Goal: Information Seeking & Learning: Check status

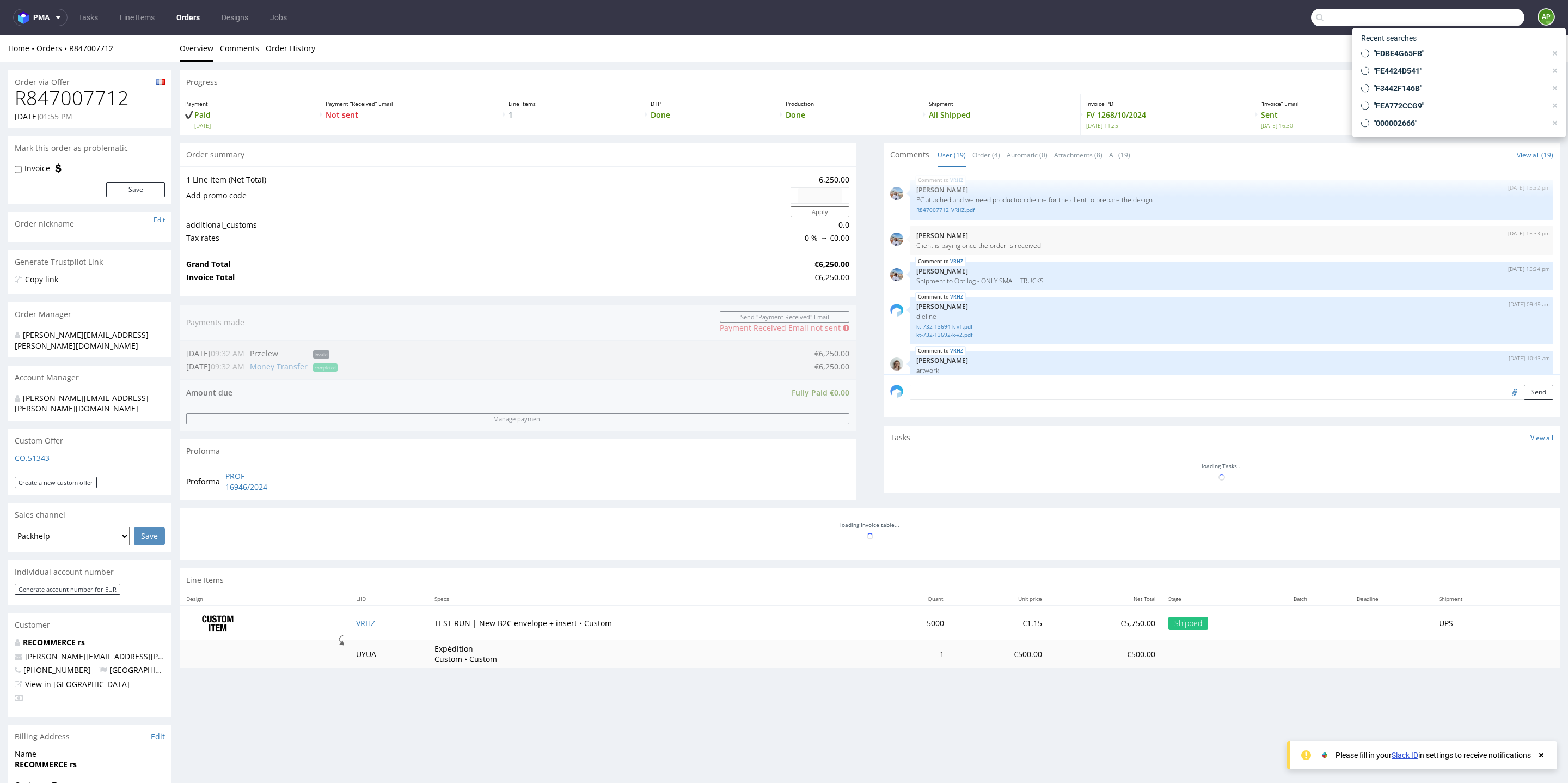
click at [1466, 11] on input "text" at bounding box center [1418, 17] width 214 height 17
paste input "R358423622"
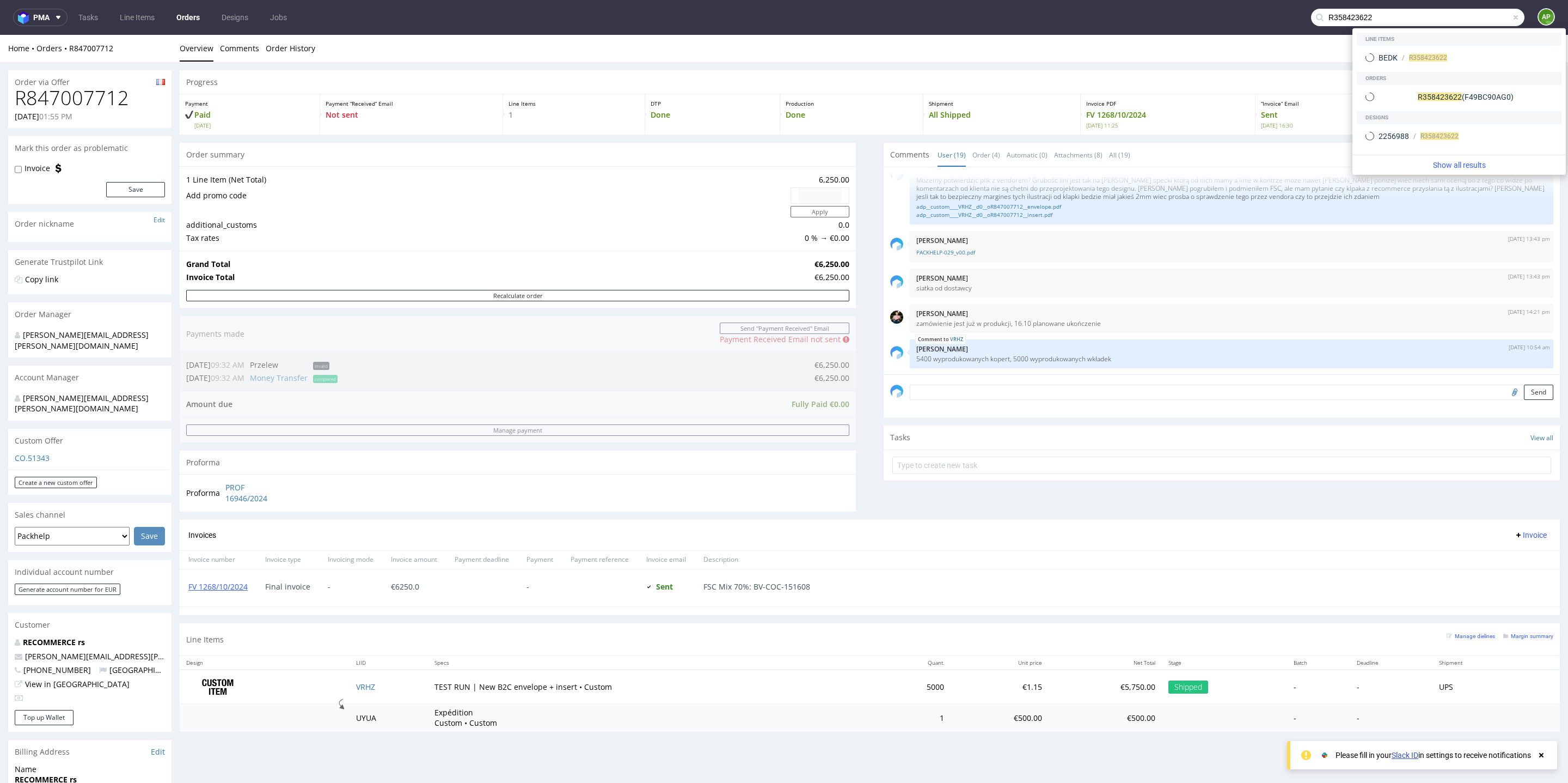
type input "R358423622"
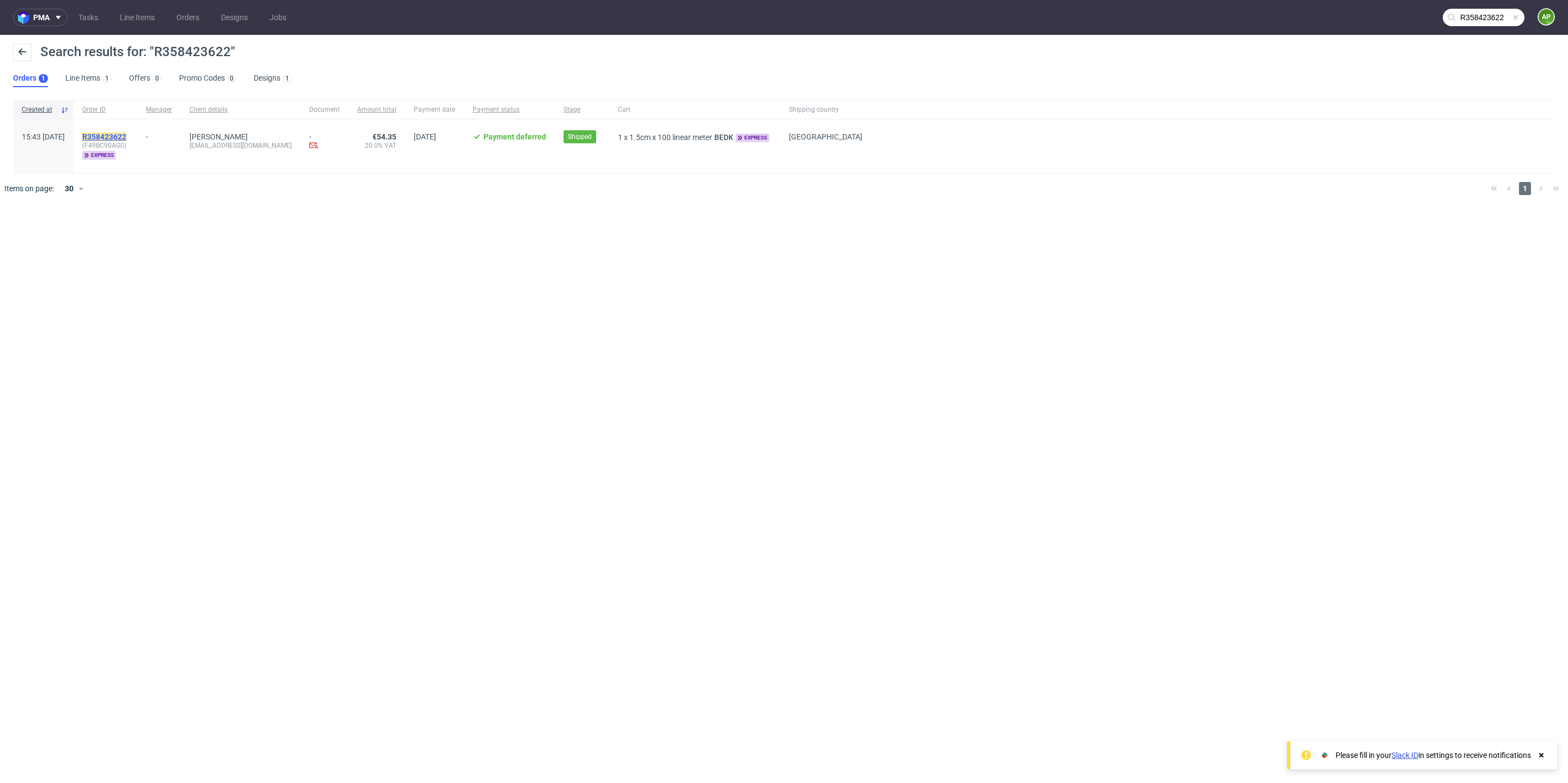
click at [127, 133] on mark "R358423622" at bounding box center [104, 136] width 44 height 9
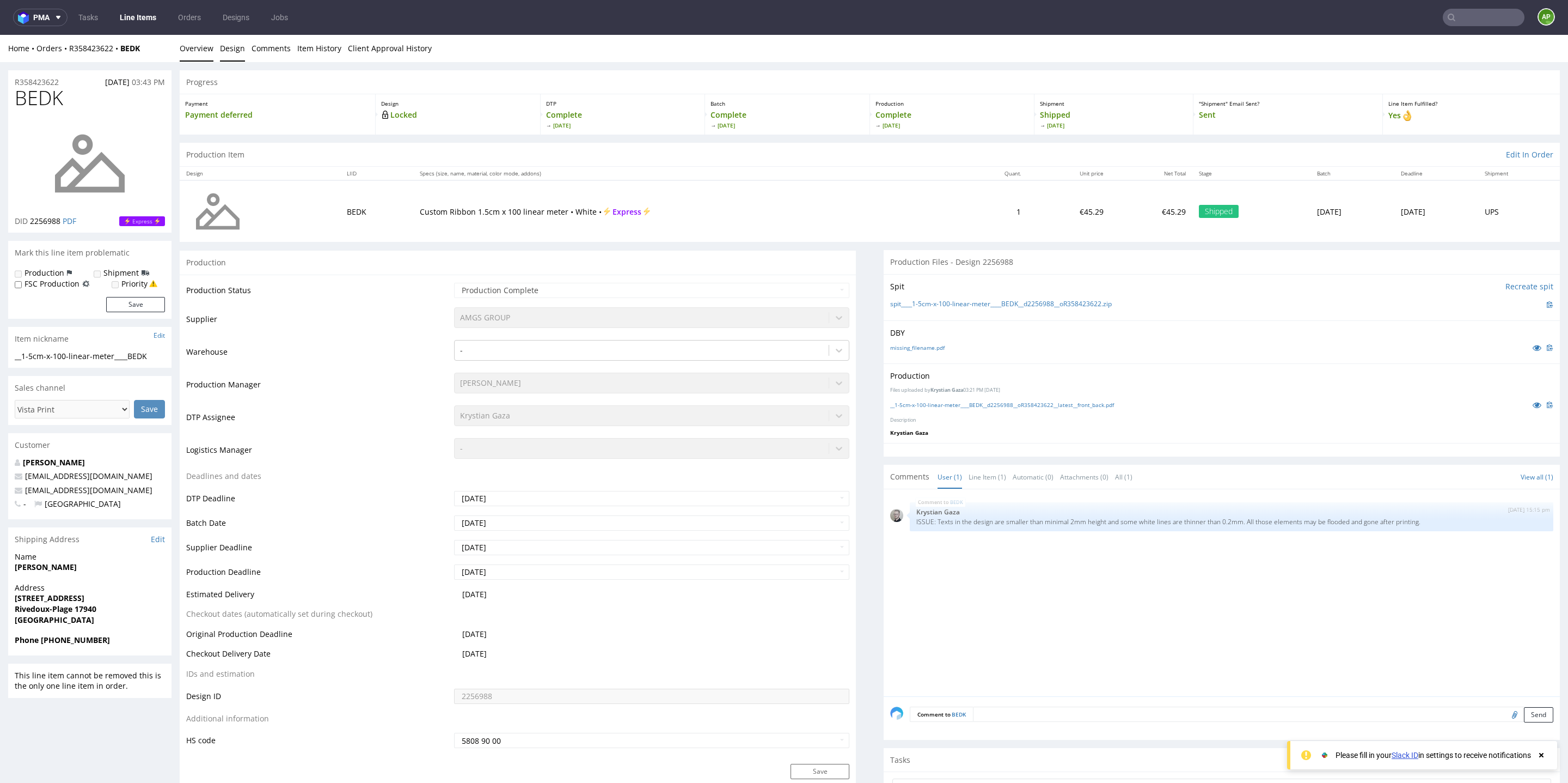
click at [233, 50] on link "Design" at bounding box center [233, 48] width 25 height 26
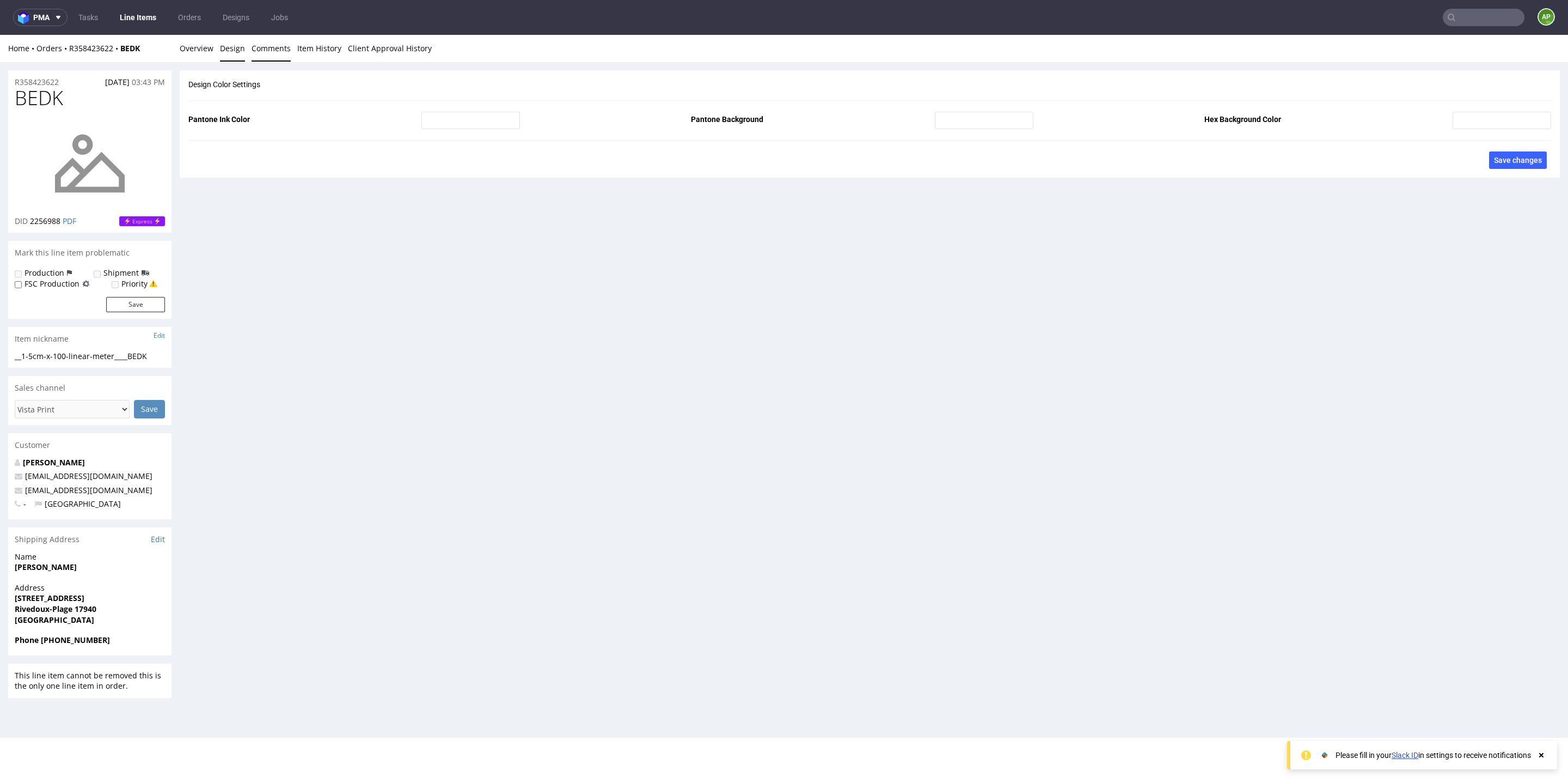
click at [269, 42] on link "Comments" at bounding box center [270, 48] width 39 height 26
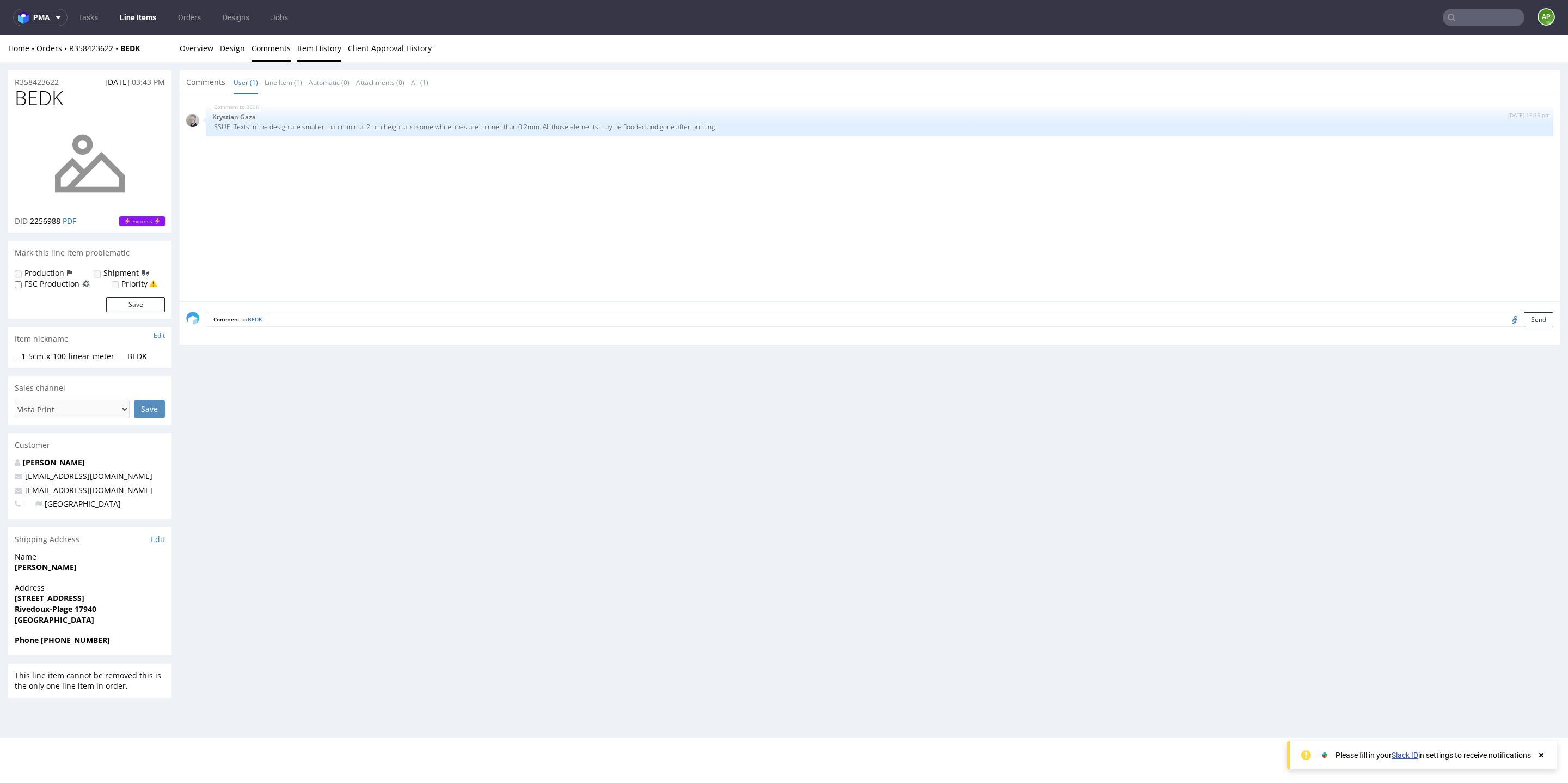
click at [325, 48] on link "Item History" at bounding box center [319, 48] width 44 height 26
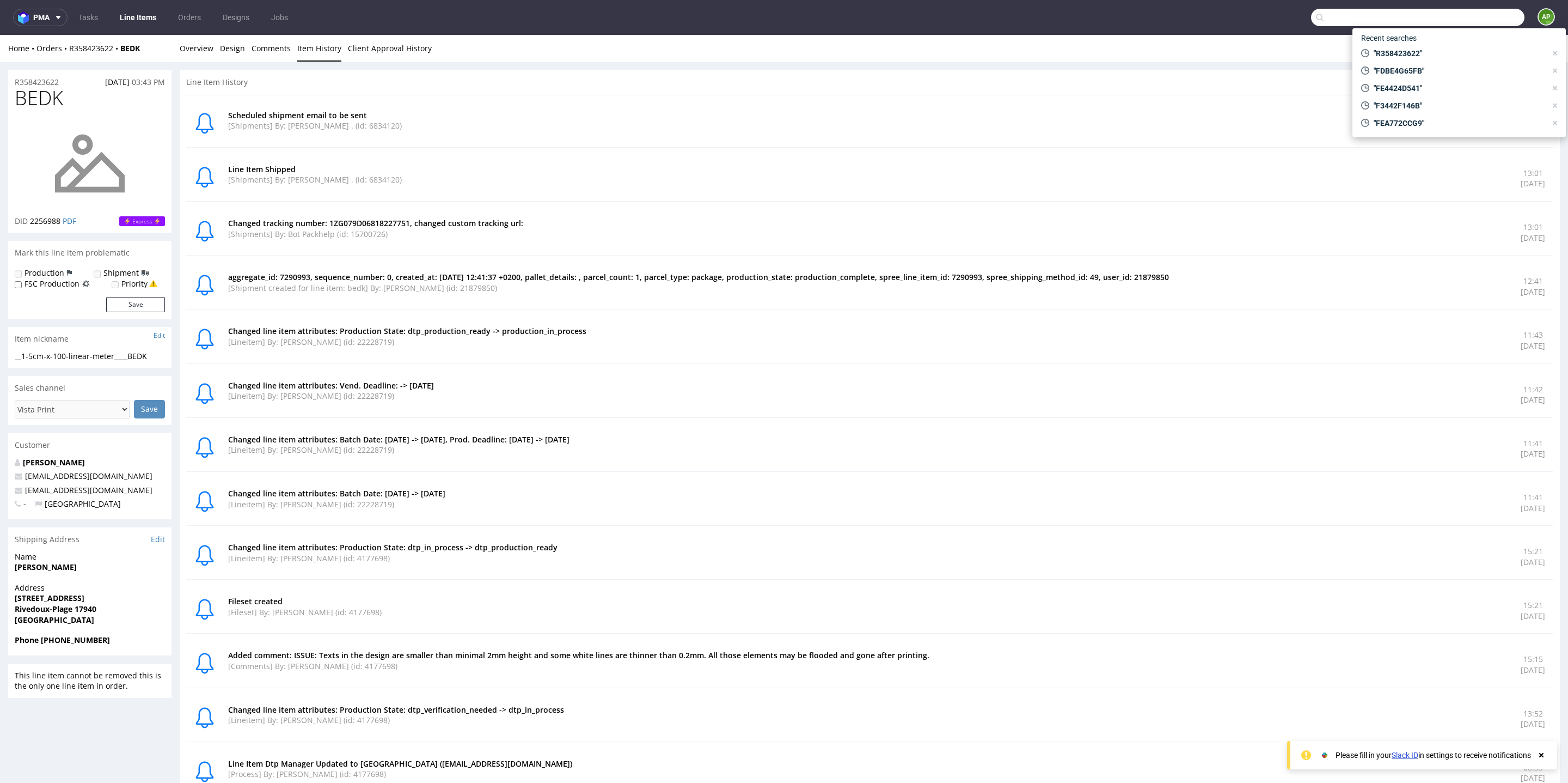
click at [1457, 21] on input "text" at bounding box center [1418, 17] width 214 height 17
paste input "R778286073"
type input "R778286073"
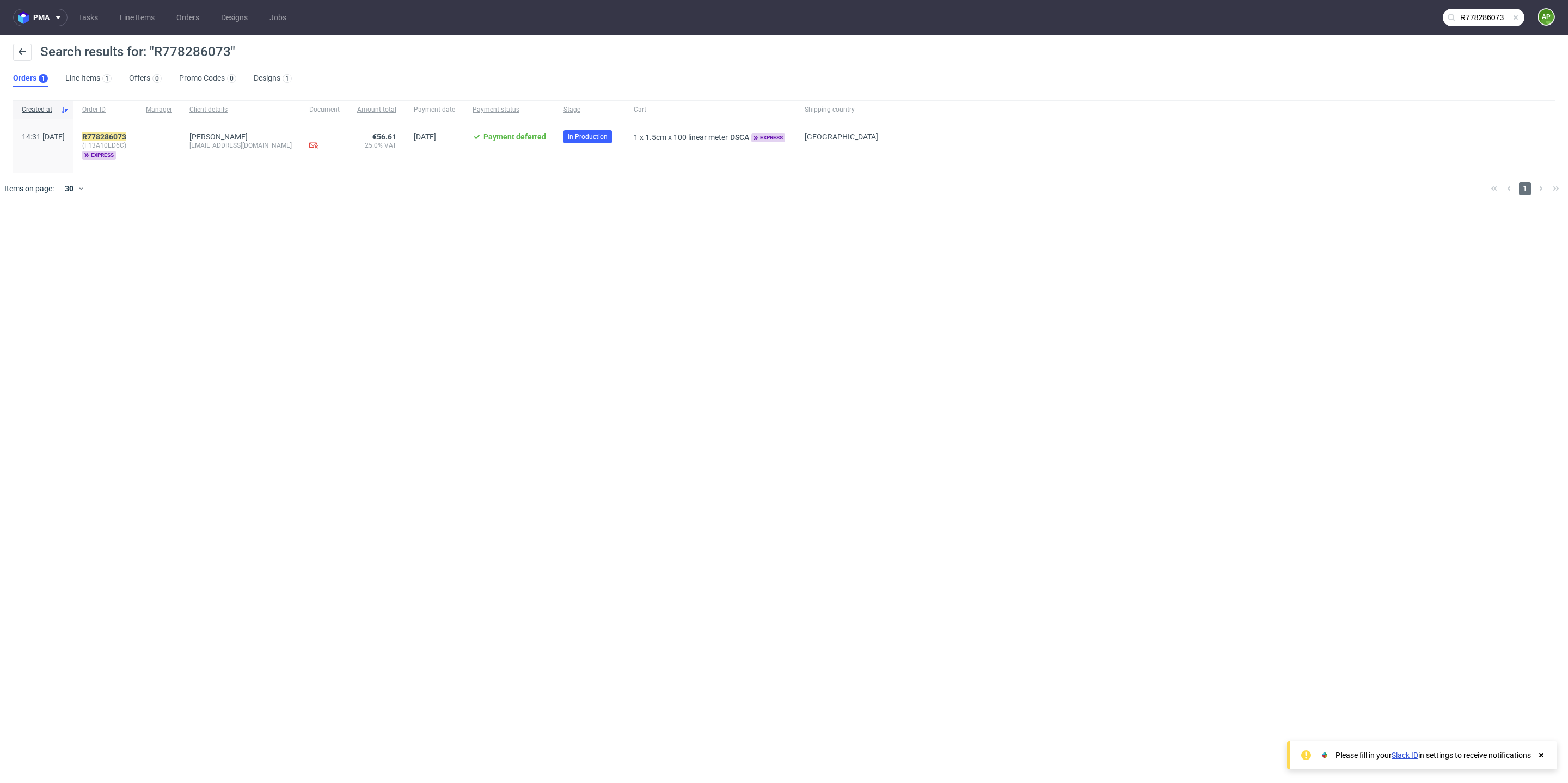
click at [131, 126] on div "R778286073 (F13A10ED6C) express" at bounding box center [105, 146] width 63 height 53
click at [133, 130] on div "R778286073 (F13A10ED6C) express" at bounding box center [105, 146] width 63 height 53
click at [127, 135] on mark "R778286073" at bounding box center [104, 136] width 44 height 9
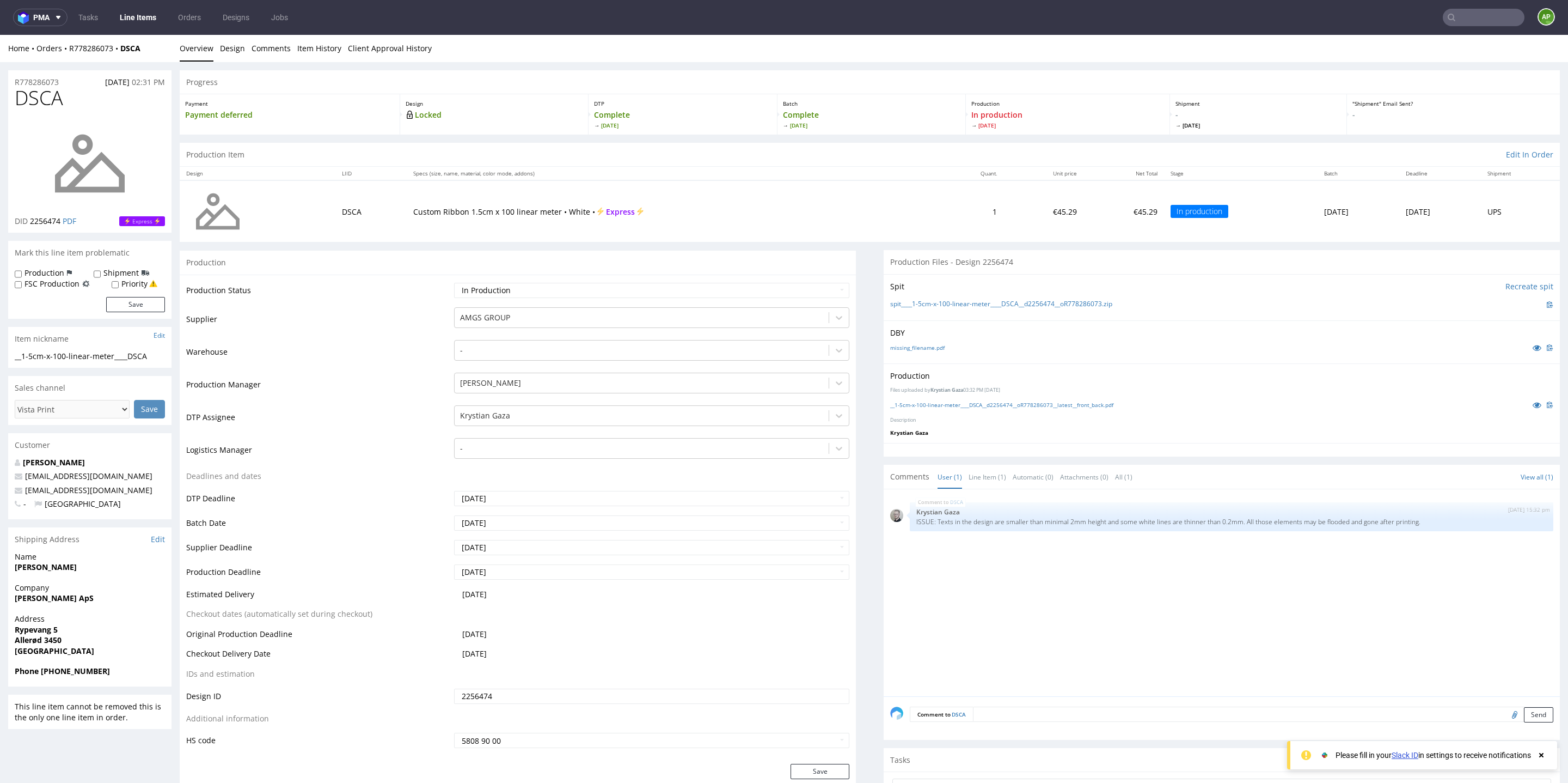
click at [982, 335] on p "DBY" at bounding box center [1222, 333] width 663 height 11
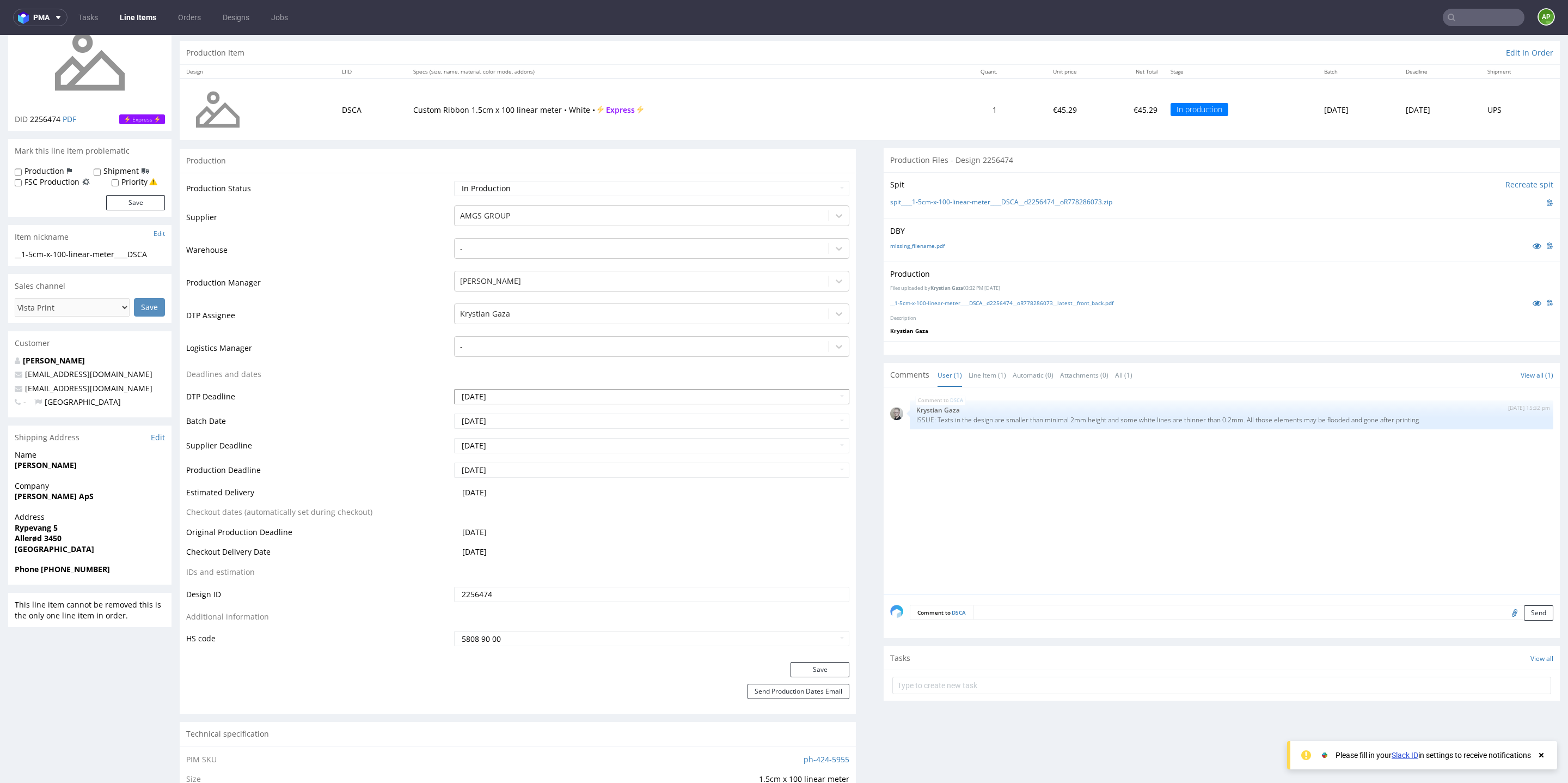
scroll to position [109, 0]
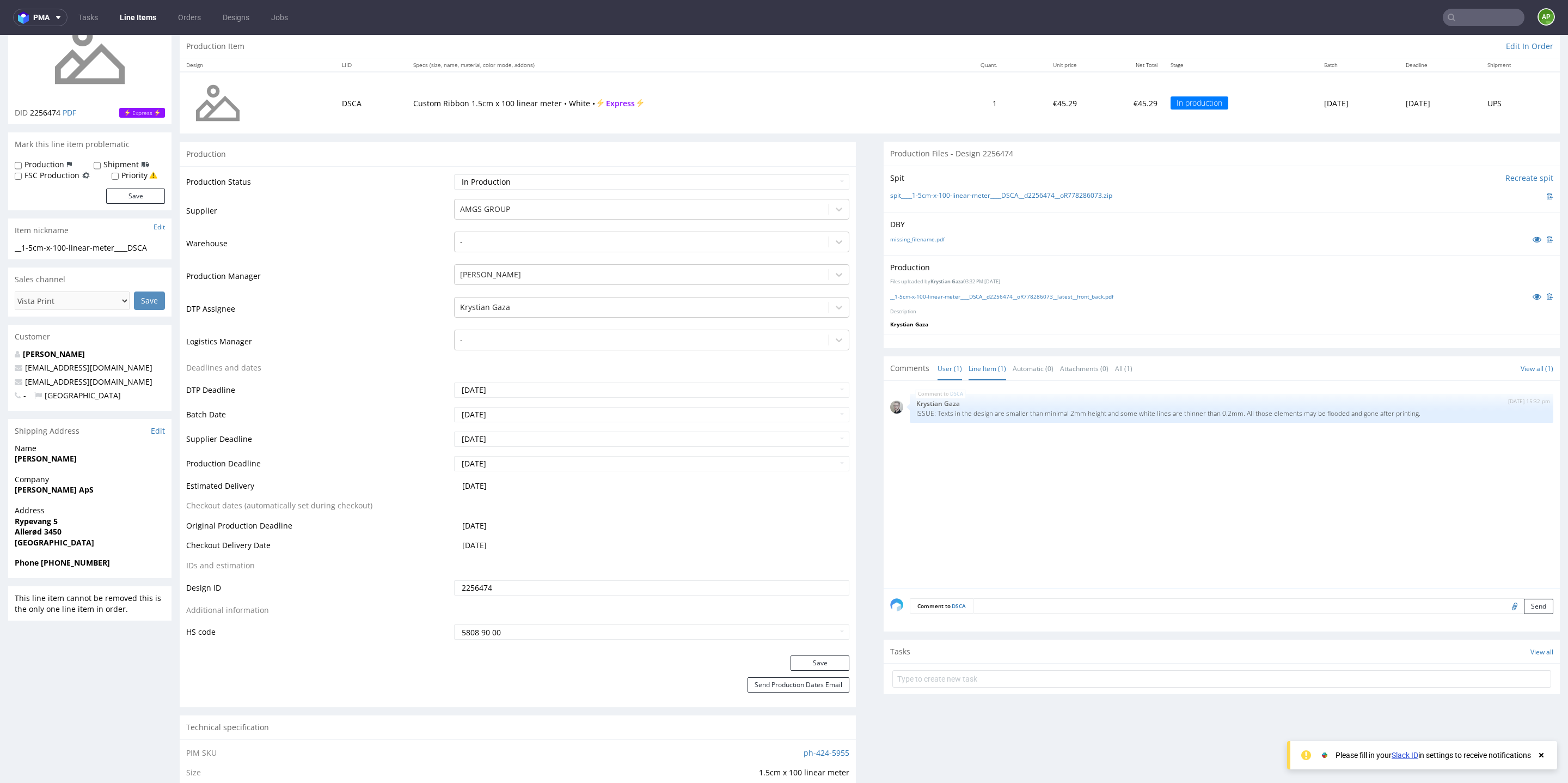
click at [990, 369] on link "Line Item (1)" at bounding box center [988, 368] width 38 height 24
click at [940, 367] on link "User (1)" at bounding box center [950, 368] width 25 height 24
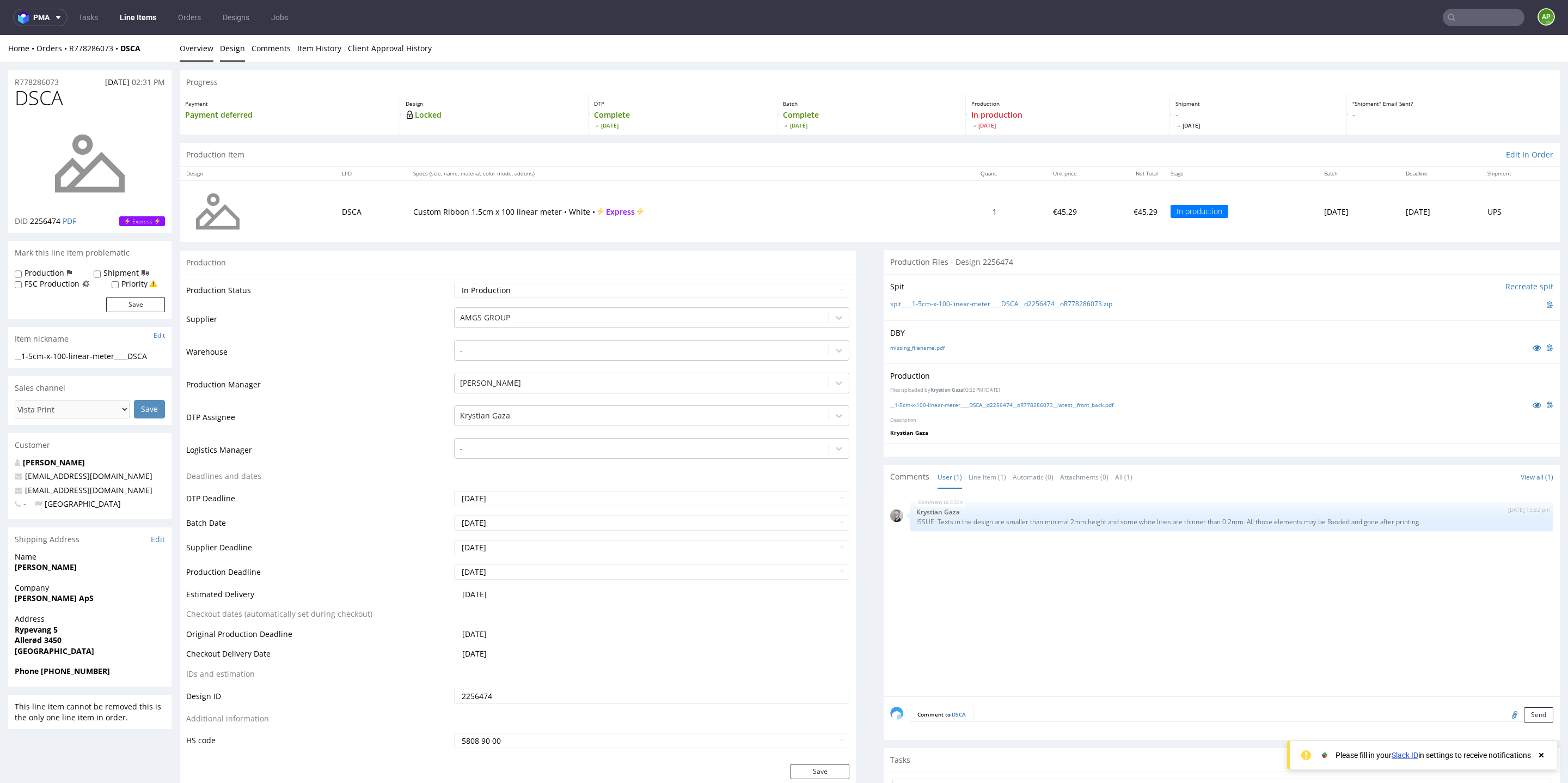
click at [220, 44] on link "Design" at bounding box center [233, 48] width 25 height 26
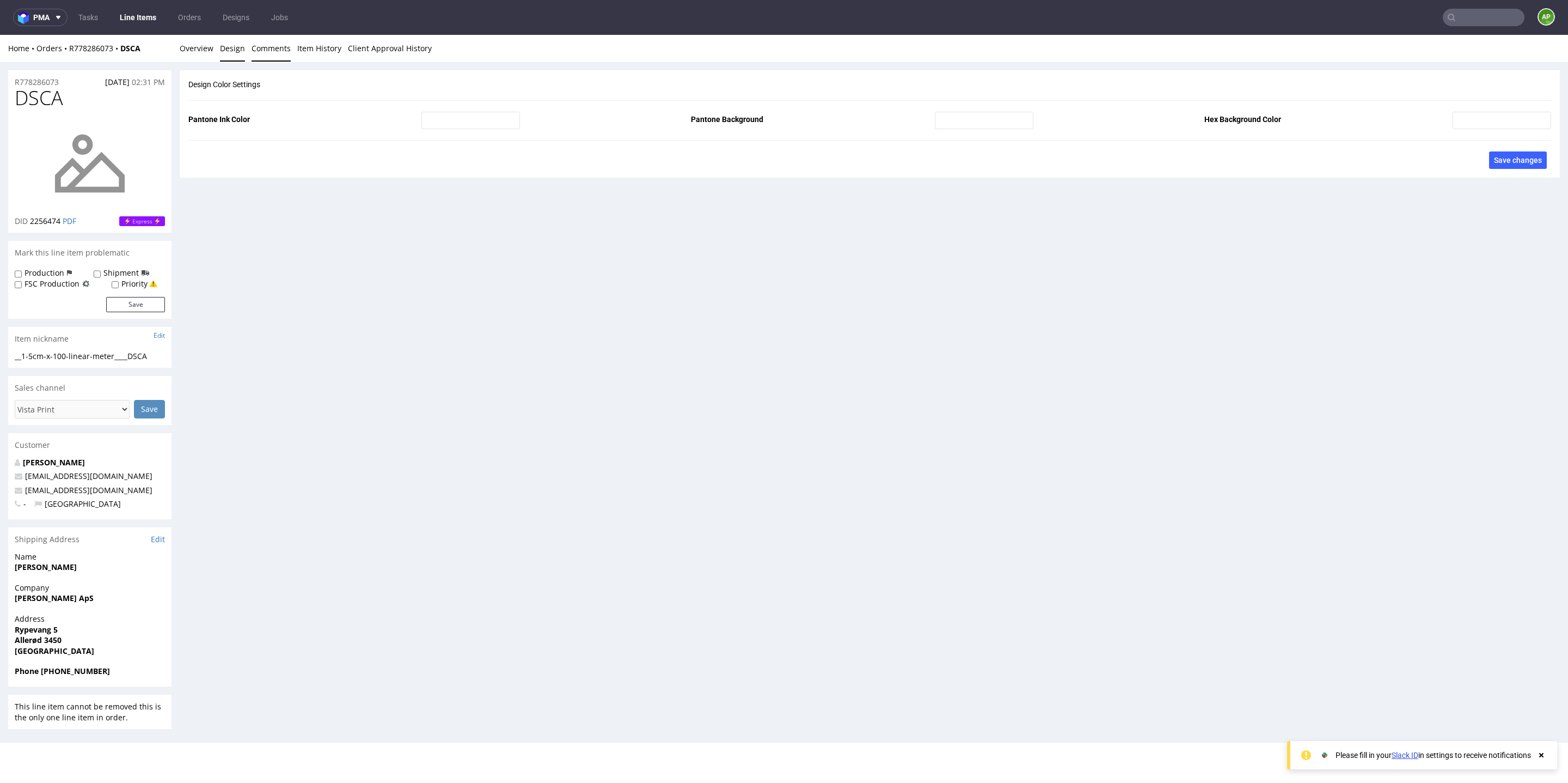
click at [284, 47] on link "Comments" at bounding box center [270, 48] width 39 height 26
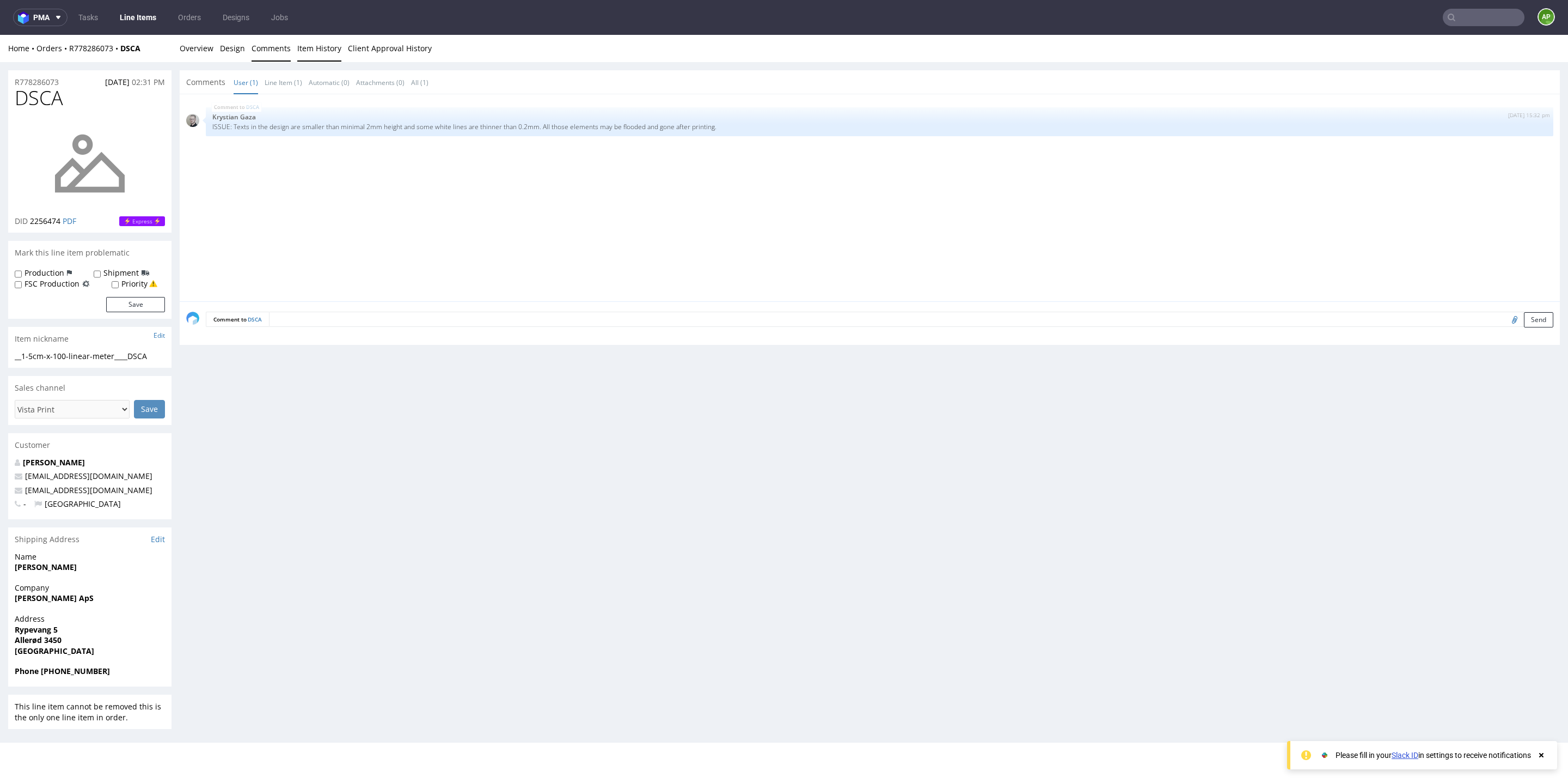
click at [311, 48] on link "Item History" at bounding box center [319, 48] width 44 height 26
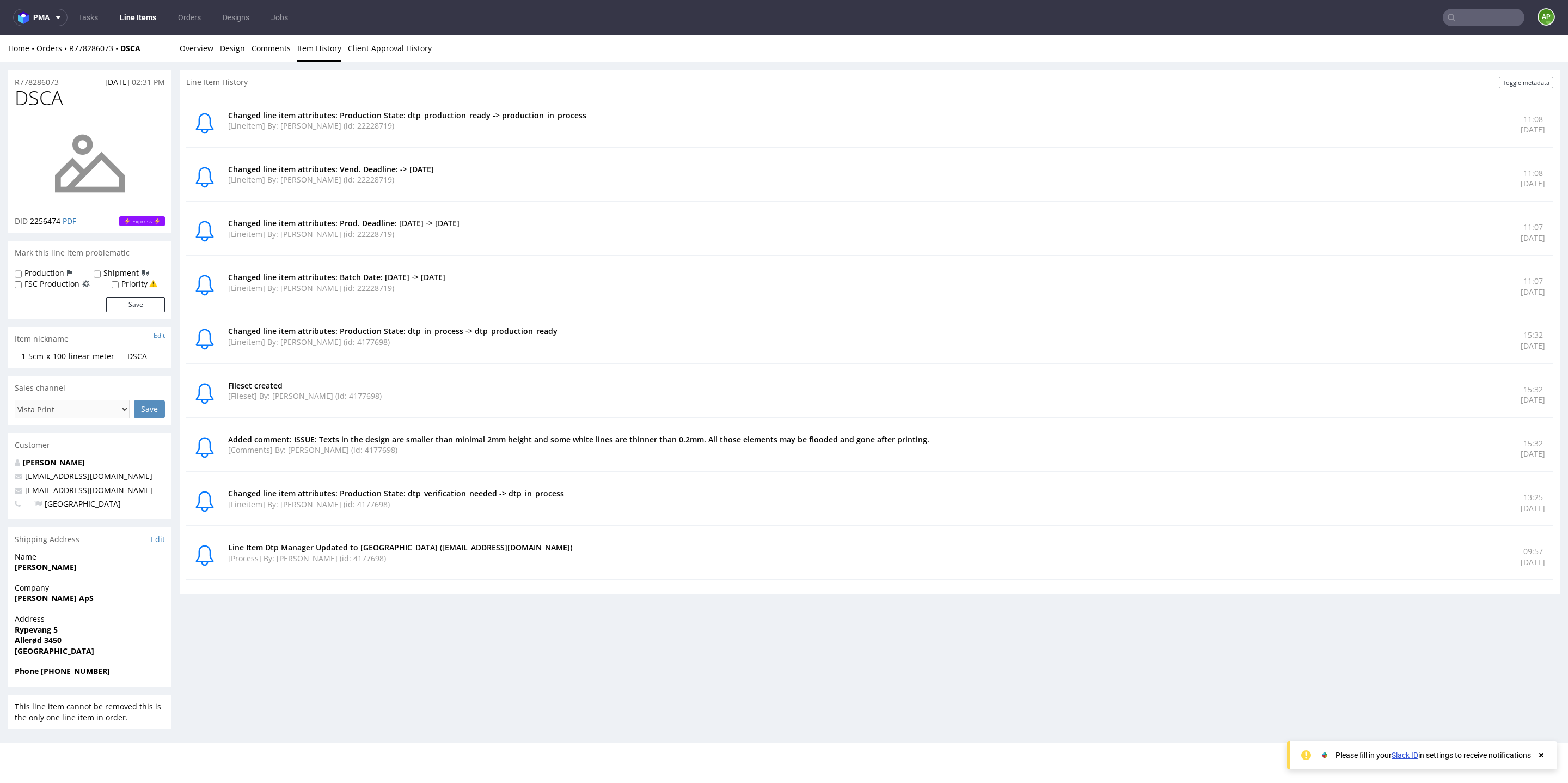
scroll to position [3, 0]
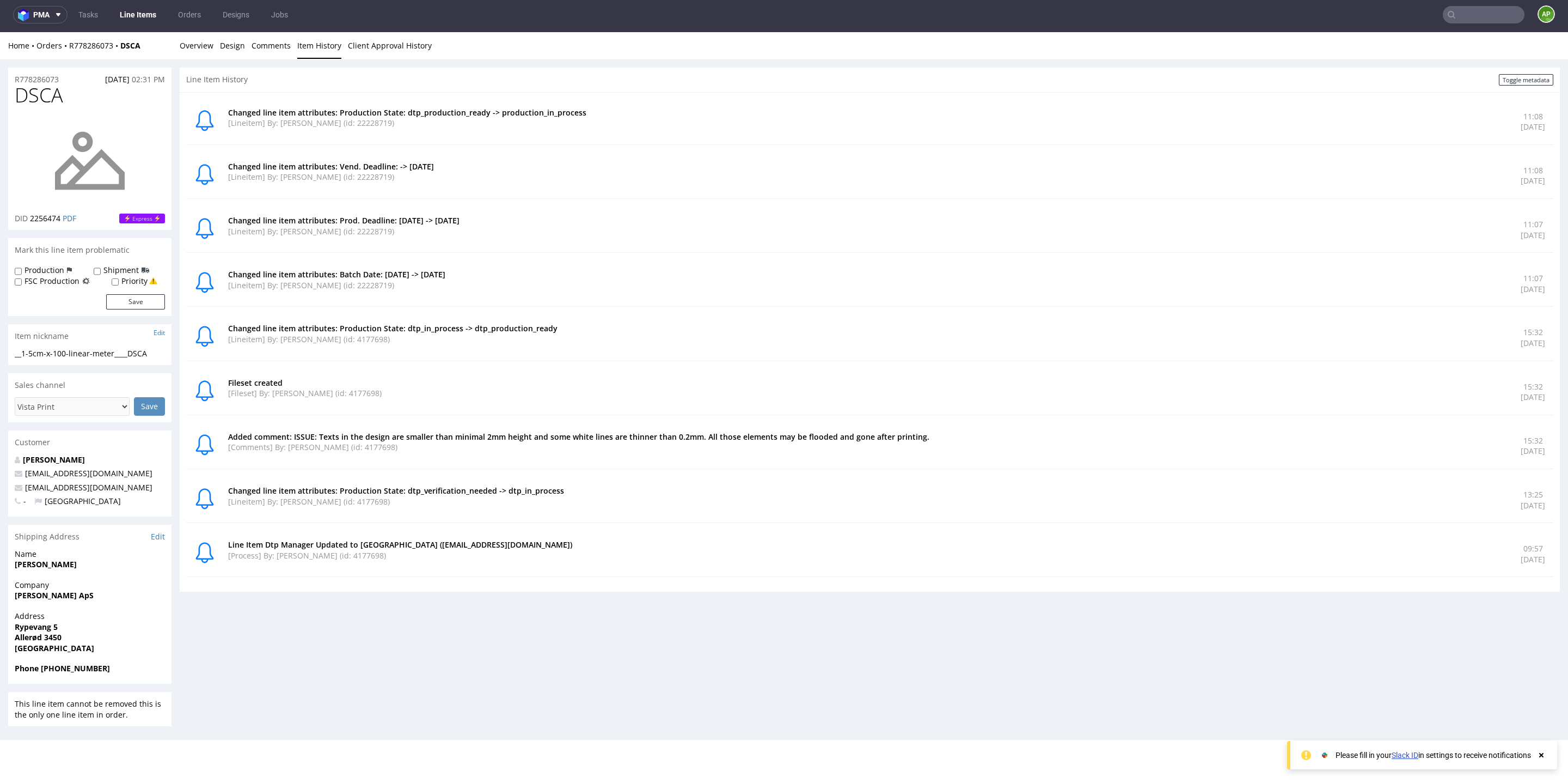
click at [173, 52] on div "Home Orders R778286073 DSCA Overview Design Comments Item History Client Approv…" at bounding box center [784, 45] width 1568 height 27
click at [201, 46] on link "Overview" at bounding box center [197, 45] width 34 height 26
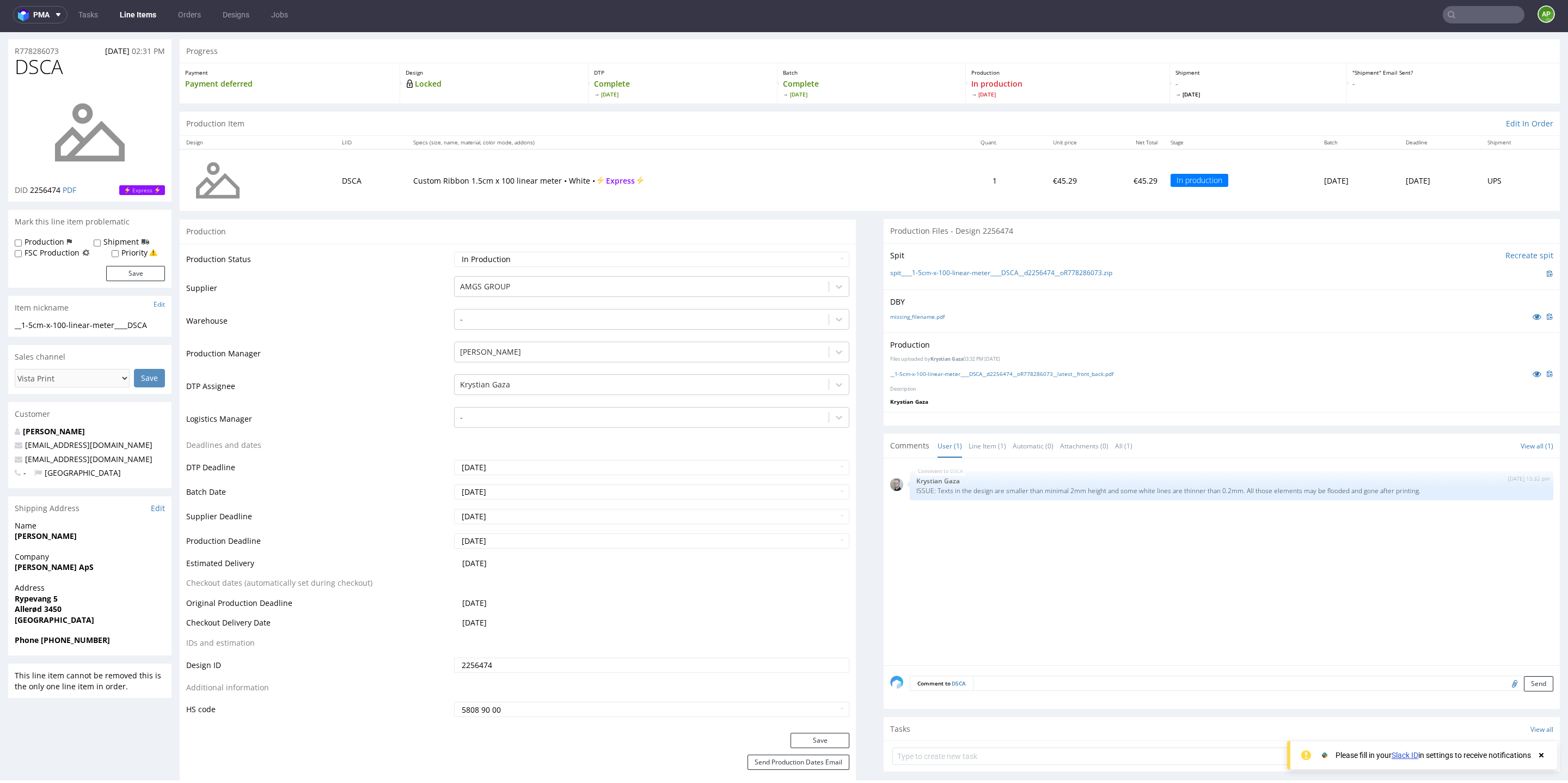
scroll to position [0, 0]
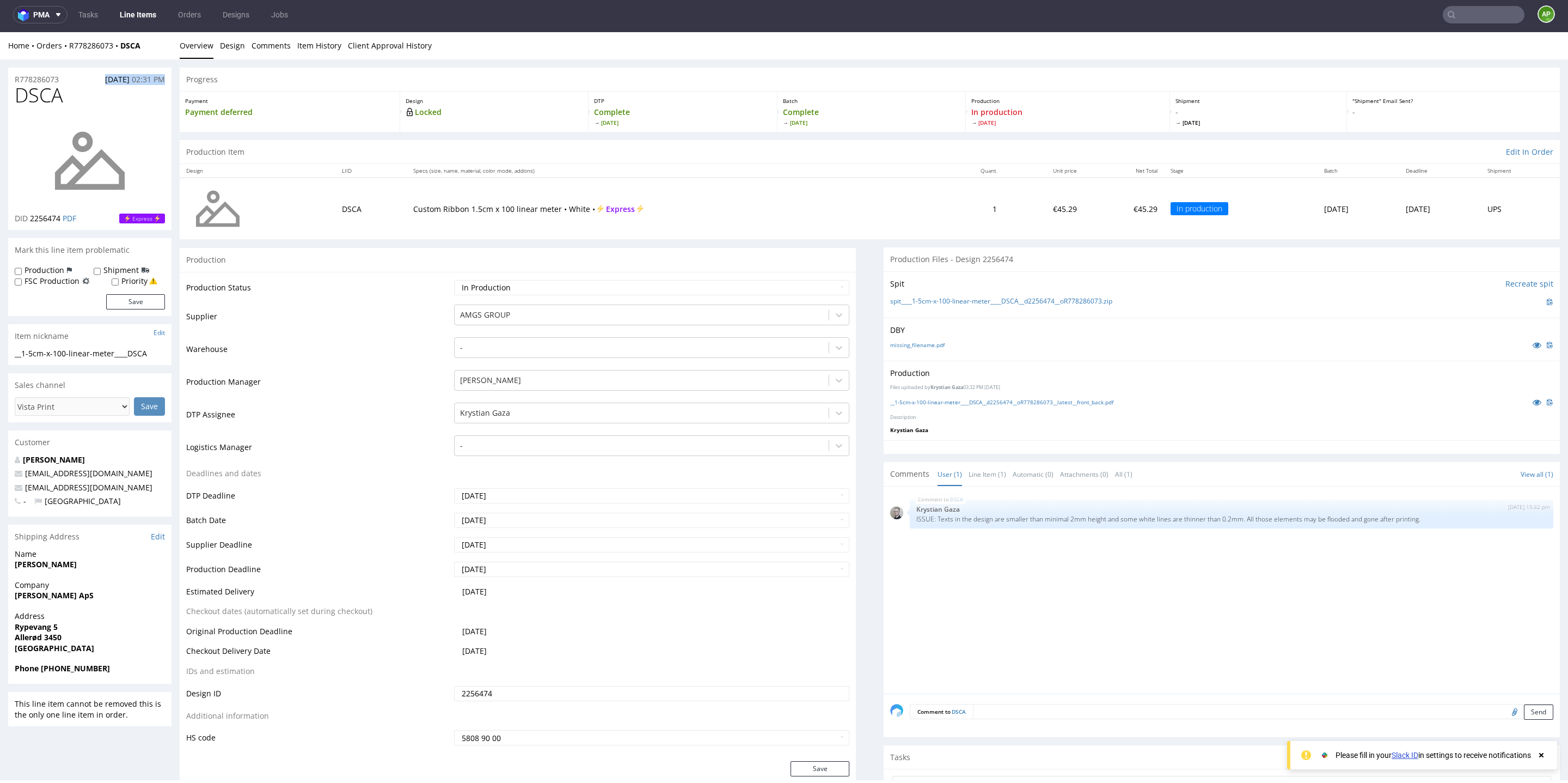
drag, startPoint x: 84, startPoint y: 81, endPoint x: 170, endPoint y: 79, distance: 86.0
click at [170, 79] on div "R778286073 03.09.2025 02:31 PM" at bounding box center [90, 76] width 164 height 17
drag, startPoint x: 524, startPoint y: 492, endPoint x: 378, endPoint y: 494, distance: 146.0
click at [379, 494] on tr "DTP Deadline 2025-09-08" at bounding box center [518, 499] width 663 height 25
click at [378, 494] on td "DTP Deadline" at bounding box center [319, 499] width 266 height 25
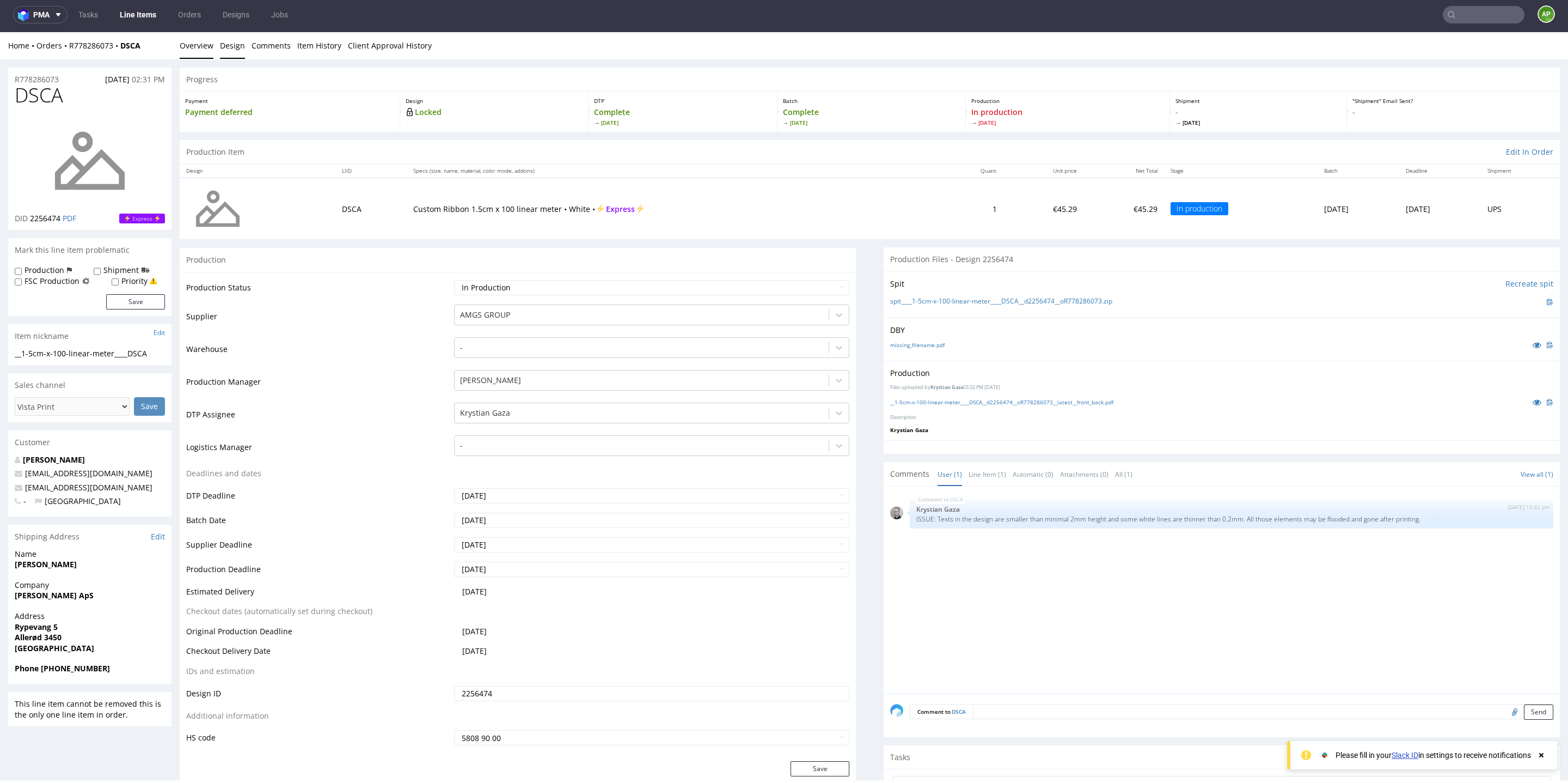
click at [224, 47] on link "Design" at bounding box center [233, 45] width 25 height 26
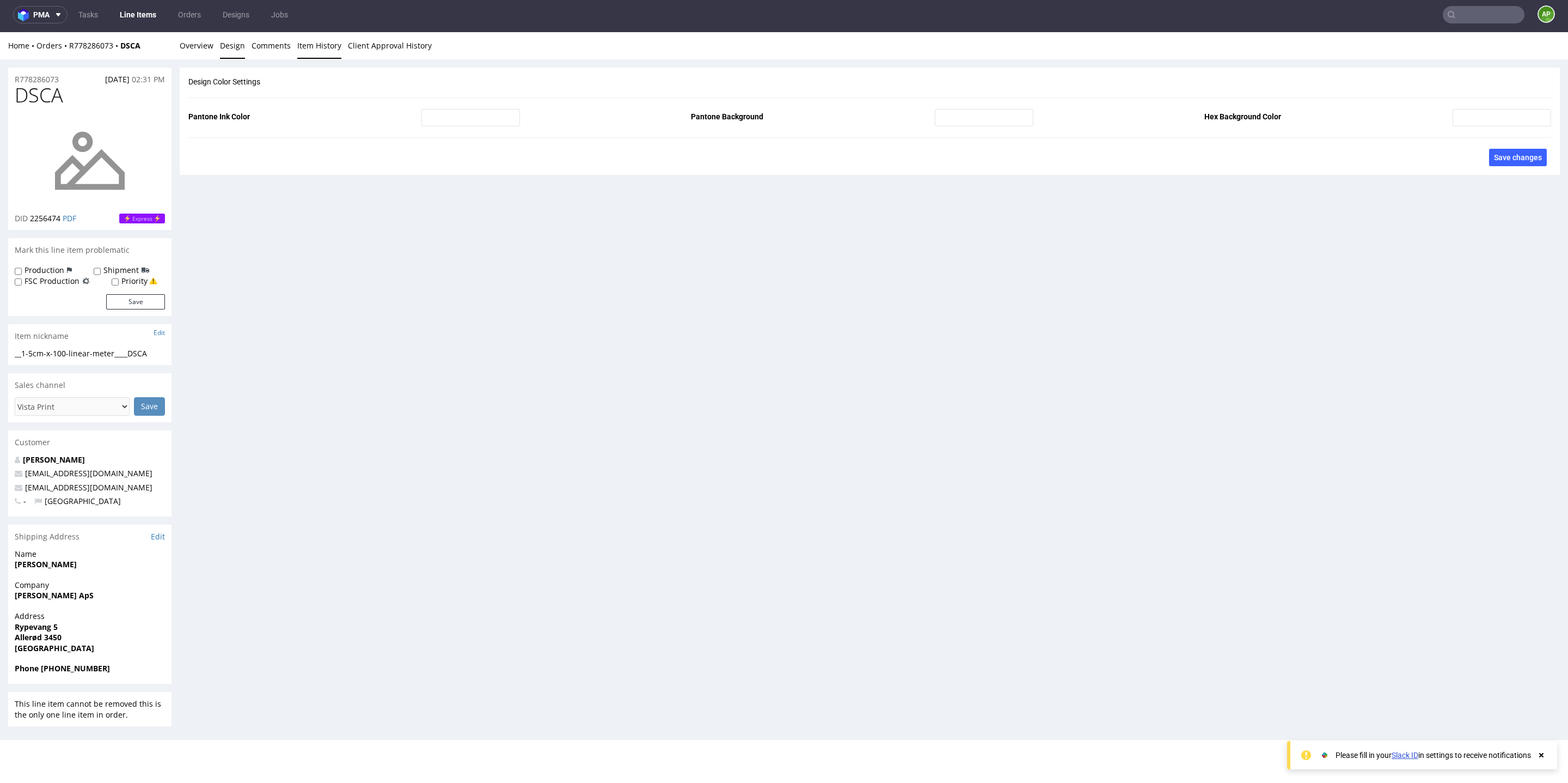
click at [327, 52] on link "Item History" at bounding box center [319, 45] width 44 height 26
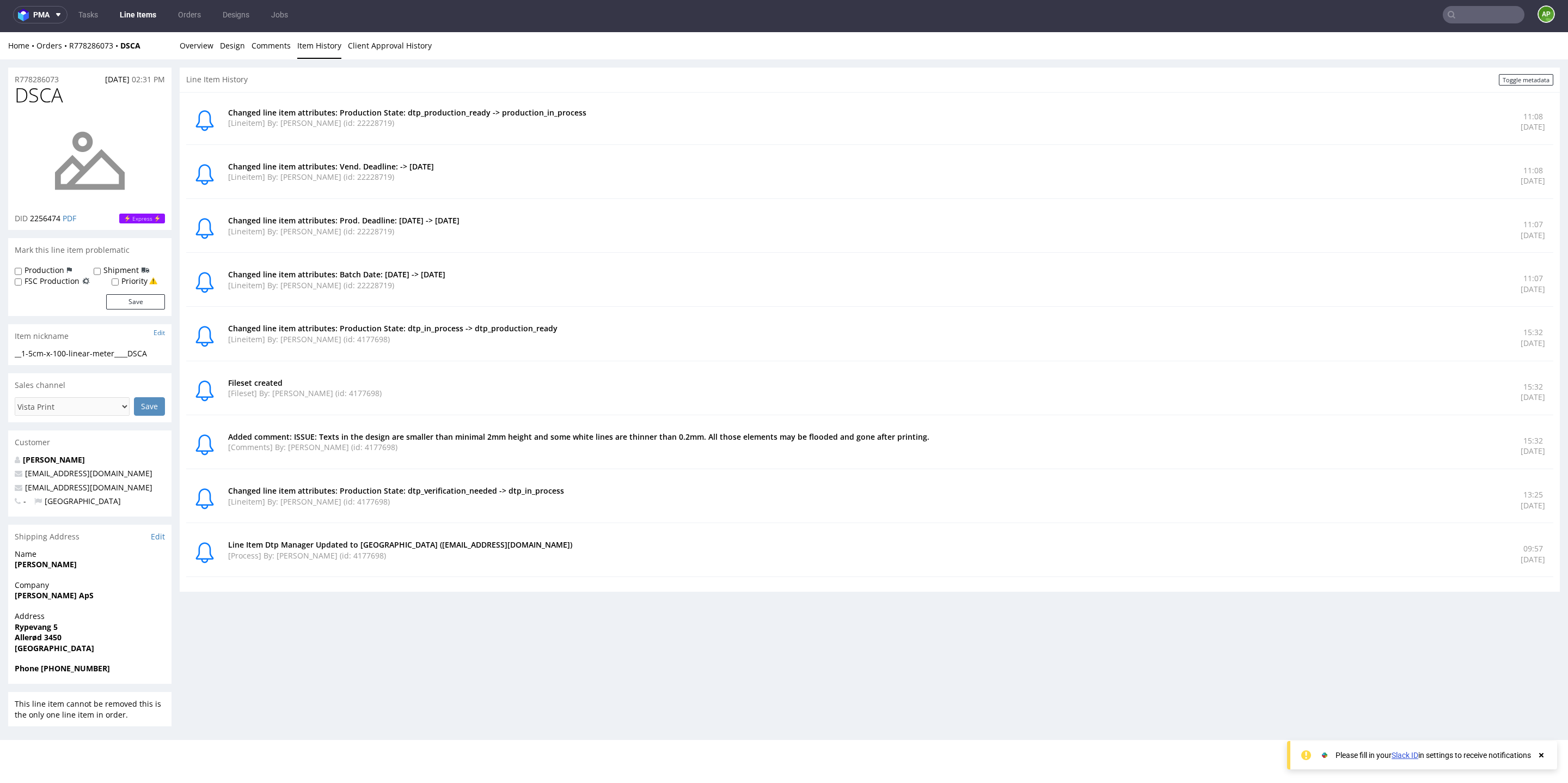
drag, startPoint x: 1538, startPoint y: 507, endPoint x: 1422, endPoint y: 502, distance: 116.1
click at [1422, 502] on div "Changed line item attributes: Production State: dtp_verification_needed -> dtp_…" at bounding box center [870, 500] width 1367 height 45
click at [192, 47] on link "Overview" at bounding box center [197, 45] width 34 height 26
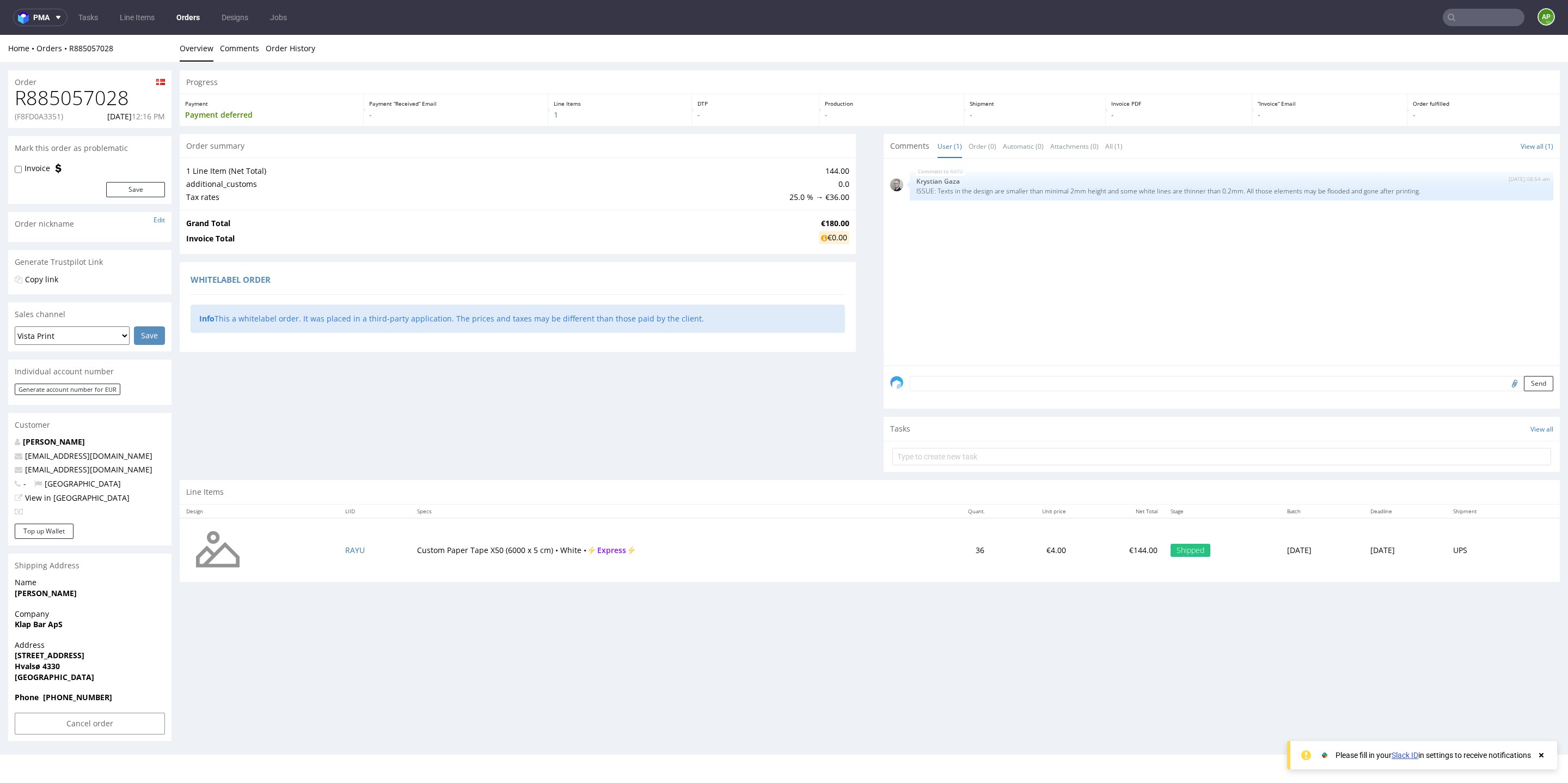
click at [45, 115] on p "(F8FD0A3351)" at bounding box center [39, 117] width 48 height 11
copy p "F8FD0A3351"
